Goal: Transaction & Acquisition: Purchase product/service

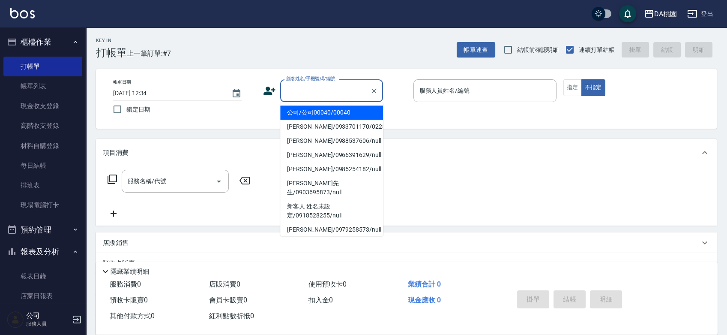
click at [329, 93] on input "顧客姓名/手機號碼/編號" at bounding box center [325, 90] width 82 height 15
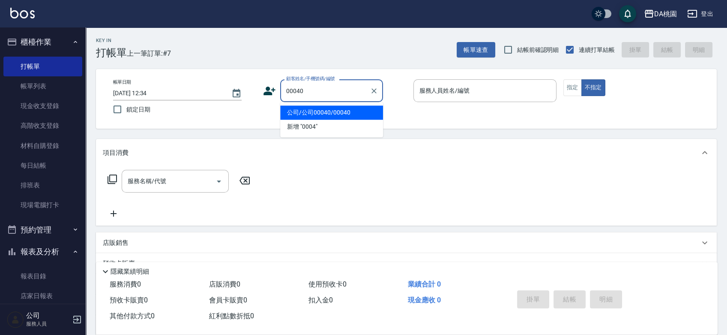
type input "00040"
type input "1"
type input "公司/公司00040/00040"
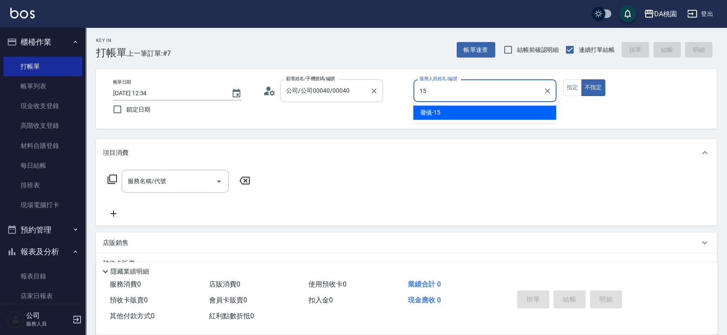
type input "馨儀-15"
type button "false"
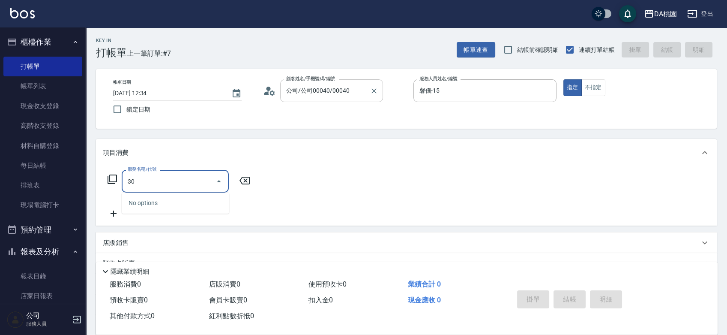
type input "303"
type input "30"
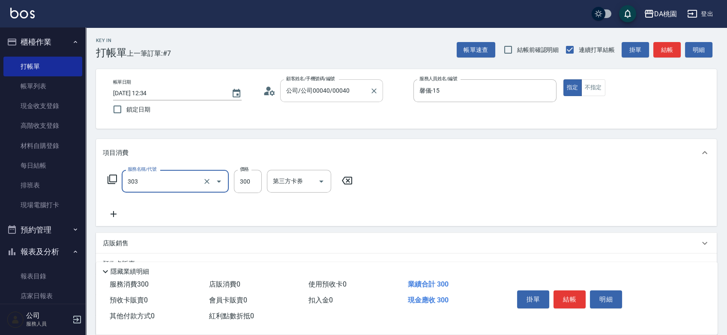
type input "A級剪髮(303)"
type input "0"
type input "600"
type input "60"
type input "600"
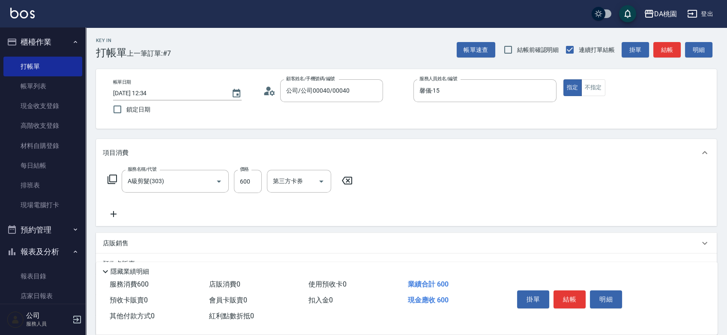
click at [514, 238] on div "店販銷售" at bounding box center [406, 243] width 621 height 21
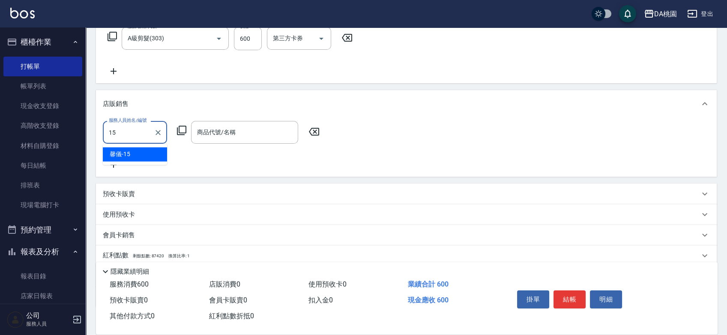
type input "馨儀-15"
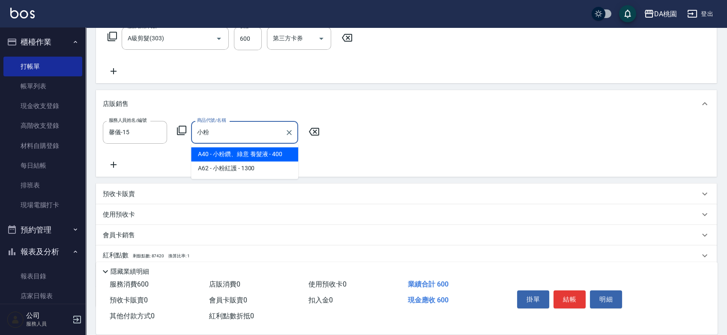
type input "小粉鑽、綠意 養髮液"
type input "100"
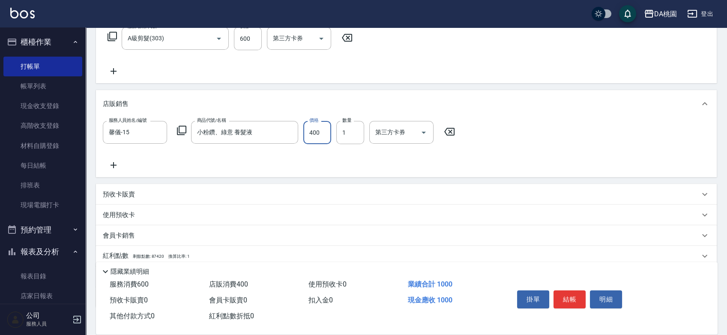
type input "2"
type input "60"
type input "200"
type input "80"
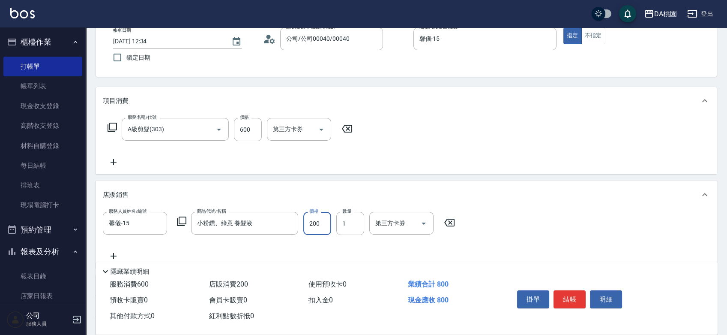
scroll to position [0, 0]
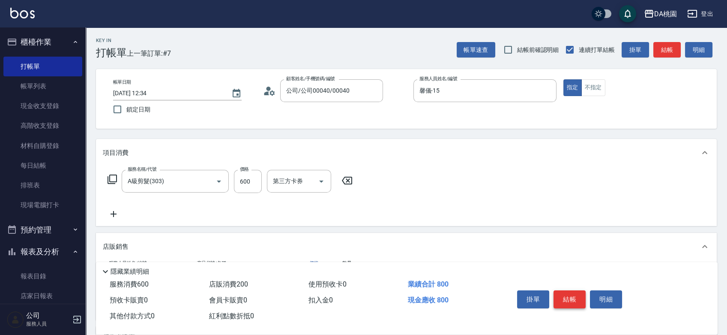
type input "200"
click at [573, 297] on button "結帳" at bounding box center [570, 299] width 32 height 18
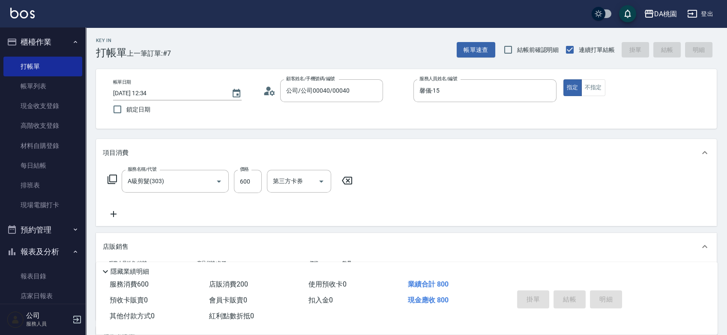
type input "[DATE] 15:04"
type input "0"
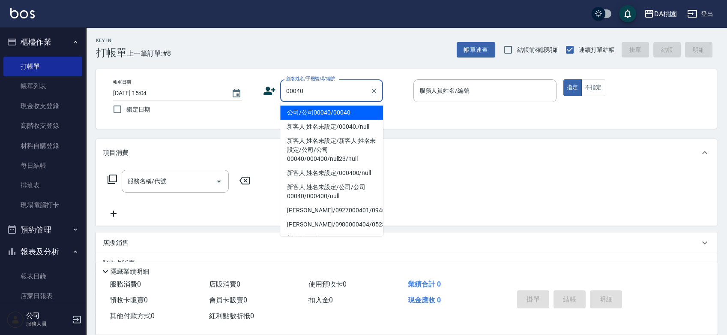
type input "00040"
type input "1"
type input "公司/公司00040/00040"
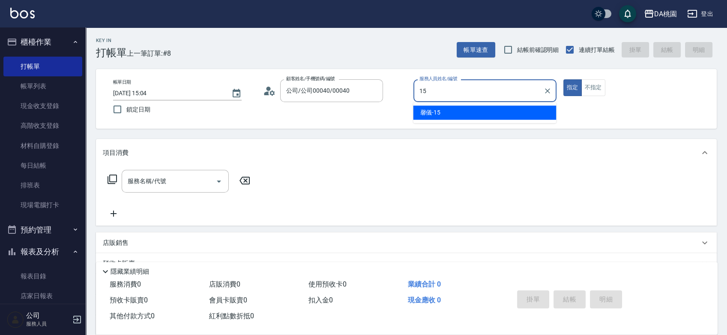
type input "馨儀-15"
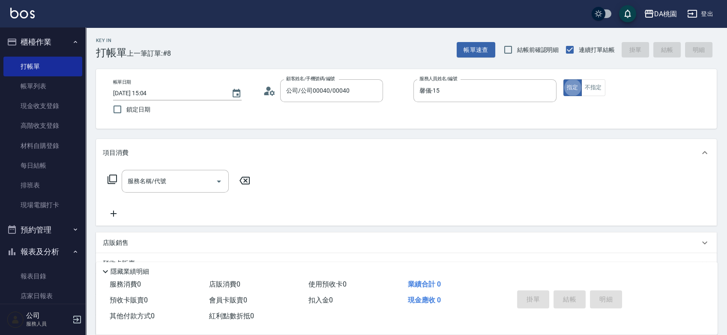
type button "true"
type input "303"
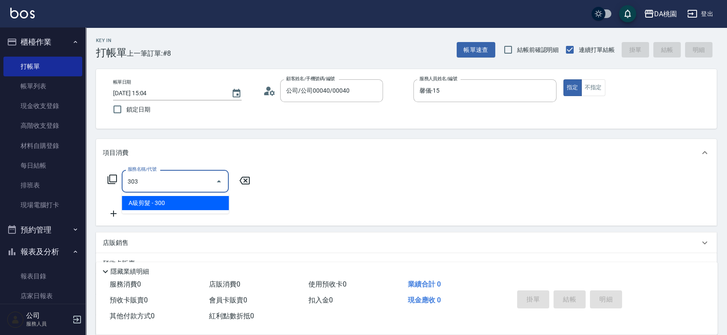
type input "30"
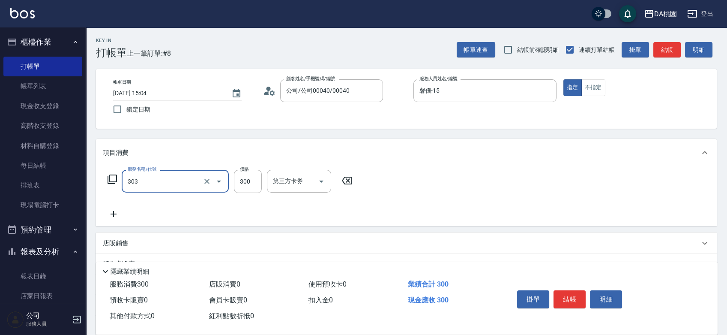
type input "A級剪髮(303)"
type input "0"
type input "350"
type input "30"
click at [569, 287] on div "掛單 結帳 明細" at bounding box center [570, 300] width 112 height 27
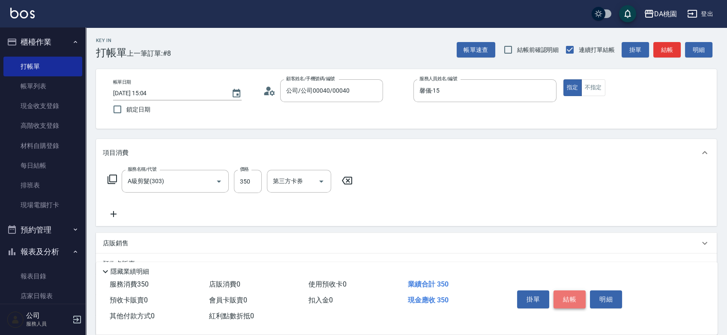
click at [567, 294] on button "結帳" at bounding box center [570, 299] width 32 height 18
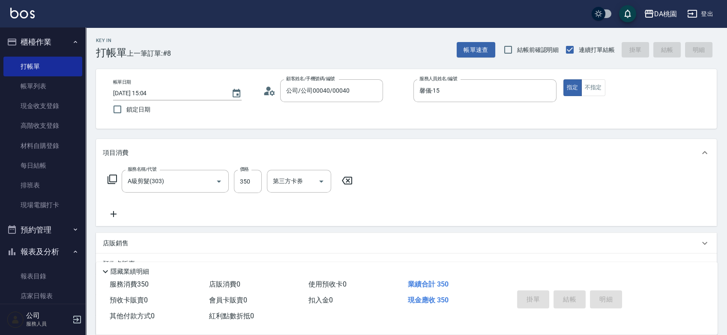
type input "0"
